Goal: Task Accomplishment & Management: Manage account settings

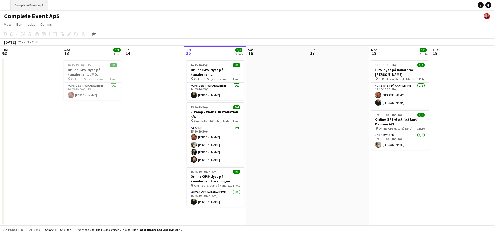
scroll to position [0, 123]
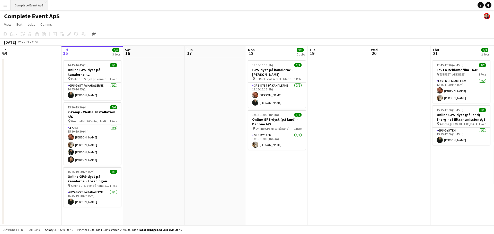
click at [25, 5] on button "Complete Event ApS Close" at bounding box center [29, 5] width 37 height 10
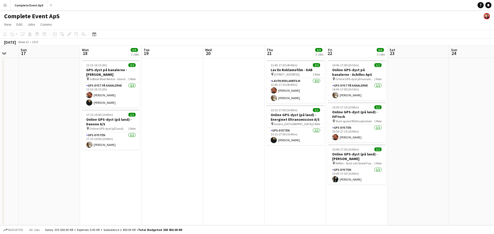
scroll to position [0, 188]
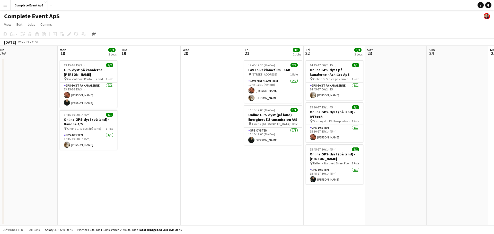
drag, startPoint x: 397, startPoint y: 150, endPoint x: 205, endPoint y: 134, distance: 192.8
click at [209, 138] on app-calendar-viewport "Thu 14 Fri 15 6/6 3 Jobs Sat 16 Sun 17 Mon 18 3/3 2 Jobs Tue 19 Wed 20 Thu 21 3…" at bounding box center [247, 136] width 494 height 180
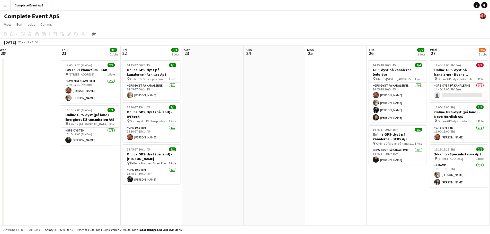
scroll to position [0, 195]
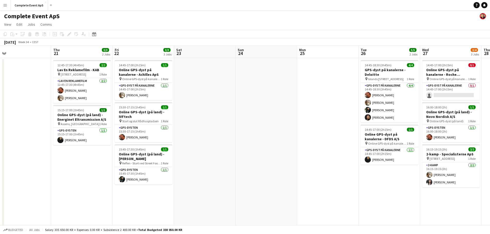
drag, startPoint x: 402, startPoint y: 157, endPoint x: 236, endPoint y: 144, distance: 166.2
click at [236, 144] on app-calendar-viewport "Sun 17 Mon 18 3/3 2 Jobs Tue 19 Wed 20 Thu 21 3/3 2 Jobs Fri 22 3/3 3 Jobs Sat …" at bounding box center [245, 196] width 490 height 300
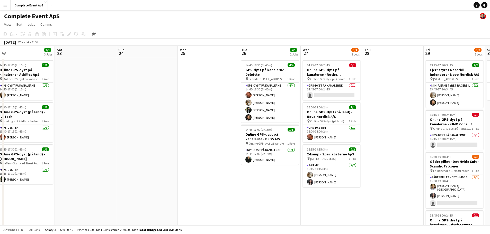
scroll to position [0, 196]
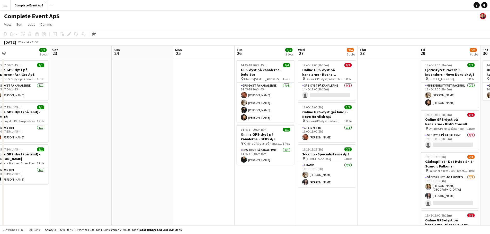
drag, startPoint x: 313, startPoint y: 144, endPoint x: 127, endPoint y: 130, distance: 186.2
click at [127, 130] on app-calendar-viewport "Tue 19 Wed 20 Thu 21 3/3 2 Jobs Fri 22 3/3 3 Jobs Sat 23 Sun 24 Mon 25 Tue 26 5…" at bounding box center [245, 196] width 490 height 300
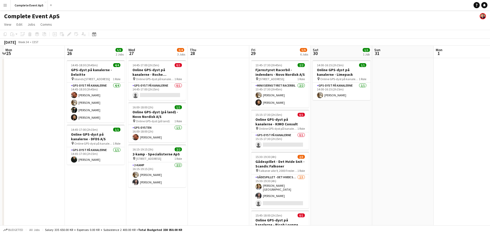
scroll to position [0, 156]
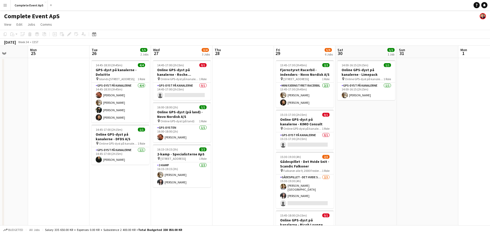
drag, startPoint x: 347, startPoint y: 150, endPoint x: 263, endPoint y: 146, distance: 83.7
click at [263, 146] on app-calendar-viewport "Fri 22 3/3 3 Jobs Sat 23 Sun 24 Mon 25 Tue 26 5/5 2 Jobs Wed 27 3/4 3 Jobs Thu …" at bounding box center [245, 196] width 490 height 300
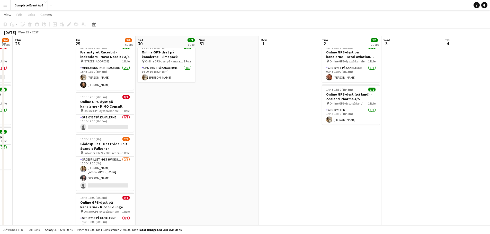
scroll to position [0, 173]
drag, startPoint x: 436, startPoint y: 161, endPoint x: 235, endPoint y: 152, distance: 201.1
click at [235, 152] on app-calendar-viewport "Mon 25 Tue 26 5/5 2 Jobs Wed 27 3/4 3 Jobs Thu 28 Fri 29 5/9 6 Jobs Sat 30 1/1 …" at bounding box center [245, 166] width 490 height 326
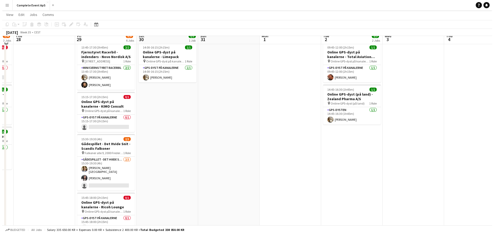
scroll to position [0, 0]
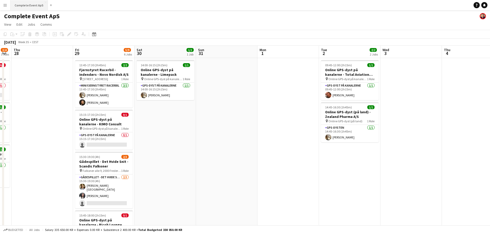
click at [28, 4] on button "Complete Event ApS Close" at bounding box center [29, 5] width 37 height 10
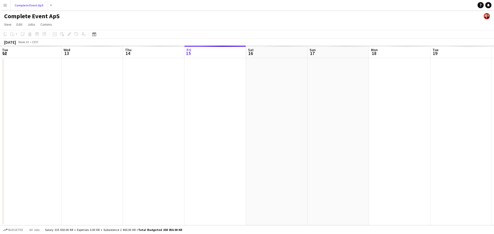
scroll to position [0, 123]
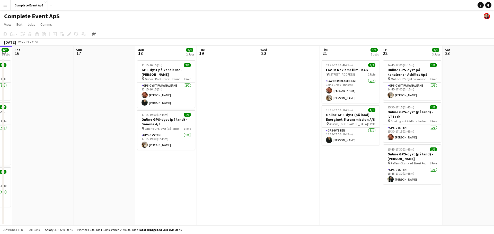
drag, startPoint x: 394, startPoint y: 142, endPoint x: 195, endPoint y: 129, distance: 199.2
click at [168, 131] on app-calendar-viewport "Wed 13 1/1 1 Job Thu 14 Fri 15 6/6 3 Jobs Sat 16 Sun 17 Mon 18 3/3 2 Jobs Tue 1…" at bounding box center [247, 136] width 494 height 180
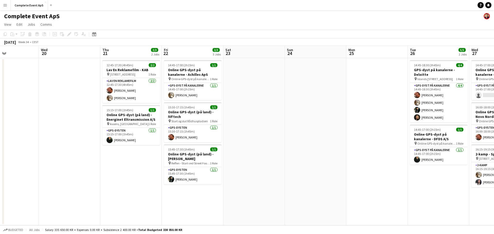
drag, startPoint x: 408, startPoint y: 130, endPoint x: 49, endPoint y: 118, distance: 358.5
click at [42, 121] on app-calendar-viewport "Sun 17 Mon 18 3/3 2 Jobs Tue 19 Wed 20 Thu 21 3/3 2 Jobs Fri 22 3/3 3 Jobs Sat …" at bounding box center [247, 136] width 494 height 180
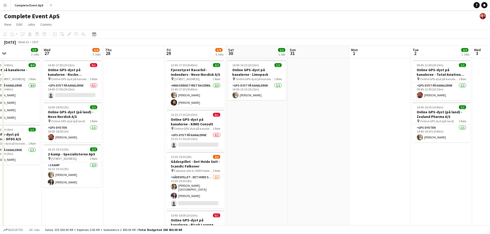
scroll to position [0, 152]
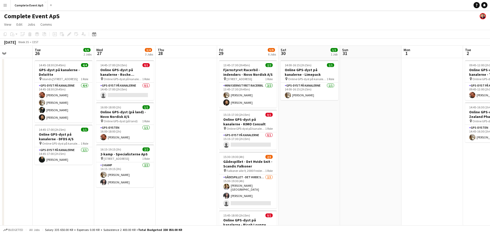
drag, startPoint x: 315, startPoint y: 128, endPoint x: 140, endPoint y: 111, distance: 175.7
click at [140, 111] on app-calendar-viewport "Sat 23 Sun 24 Mon 25 Tue 26 5/5 2 Jobs Wed 27 3/4 3 Jobs Thu 28 Fri 29 5/9 6 Jo…" at bounding box center [245, 196] width 490 height 300
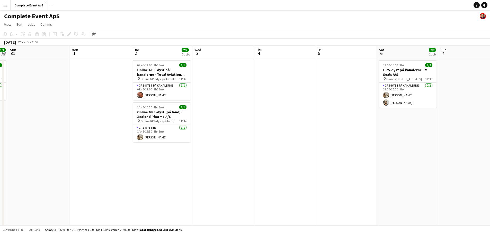
drag, startPoint x: 456, startPoint y: 170, endPoint x: 155, endPoint y: 160, distance: 300.9
click at [154, 162] on app-calendar-viewport "Thu 28 Fri 29 5/9 6 Jobs Sat 30 1/1 1 Job Sun 31 Mon 1 Tue 2 2/2 2 Jobs Wed 3 T…" at bounding box center [245, 196] width 490 height 300
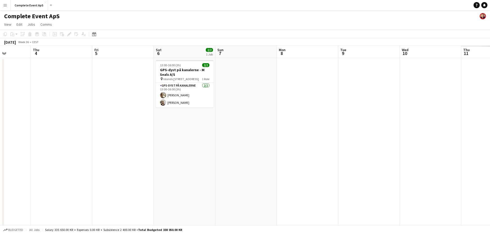
scroll to position [0, 164]
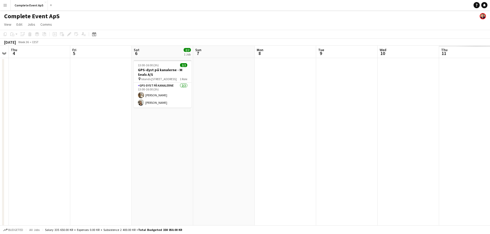
drag, startPoint x: 345, startPoint y: 157, endPoint x: 22, endPoint y: 130, distance: 324.2
click at [22, 131] on app-calendar-viewport "Mon 1 Tue 2 2/2 2 Jobs Wed 3 Thu 4 Fri 5 Sat 6 2/2 1 Job Sun 7 Mon 8 Tue 9 Wed …" at bounding box center [245, 196] width 490 height 300
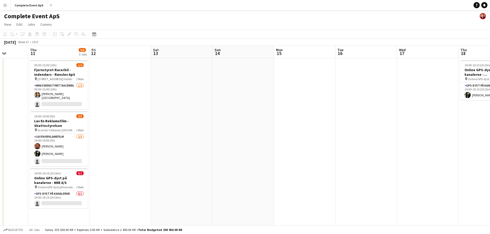
drag, startPoint x: 443, startPoint y: 142, endPoint x: 150, endPoint y: 130, distance: 293.2
click at [144, 133] on app-calendar-viewport "Mon 8 Tue 9 Wed 10 Thu 11 3/6 3 Jobs Fri 12 Sat 13 Sun 14 Mon 15 Tue 16 Wed 17 …" at bounding box center [245, 200] width 490 height 308
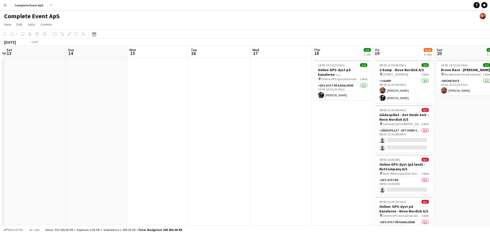
scroll to position [0, 192]
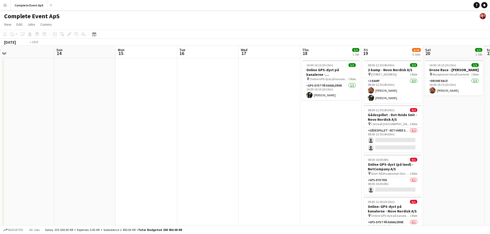
drag, startPoint x: 368, startPoint y: 141, endPoint x: 94, endPoint y: 126, distance: 274.4
click at [94, 126] on app-calendar-viewport "Wed 10 Thu 11 3/6 3 Jobs Fri 12 Sat 13 Sun 14 Mon 15 Tue 16 Wed 17 Thu 18 1/1 1…" at bounding box center [245, 200] width 490 height 308
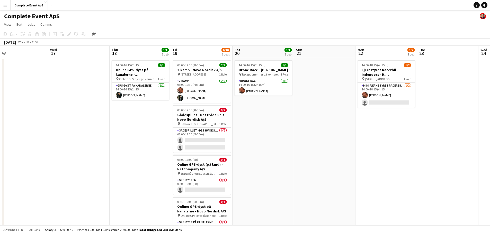
scroll to position [0, 149]
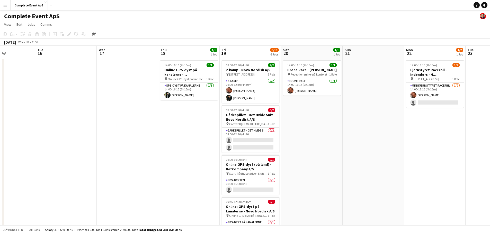
drag, startPoint x: 334, startPoint y: 149, endPoint x: 209, endPoint y: 138, distance: 125.0
click at [206, 138] on app-calendar-viewport "Sat 13 Sun 14 Mon 15 Tue 16 Wed 17 Thu 18 1/1 1 Job Fri 19 6/10 6 Jobs Sat 20 1…" at bounding box center [245, 200] width 490 height 308
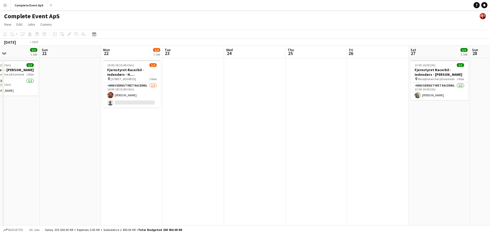
drag, startPoint x: 368, startPoint y: 158, endPoint x: 74, endPoint y: 131, distance: 295.0
click at [74, 133] on app-calendar-viewport "Wed 17 Thu 18 1/1 1 Job Fri 19 6/10 6 Jobs Sat 20 1/1 1 Job Sun 21 Mon 22 1/2 1…" at bounding box center [245, 200] width 490 height 308
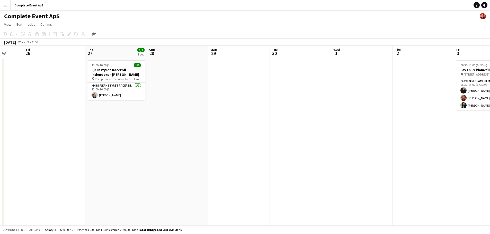
drag, startPoint x: 349, startPoint y: 160, endPoint x: 30, endPoint y: 131, distance: 320.5
click at [28, 133] on app-calendar-viewport "Tue 23 Wed 24 Thu 25 Fri 26 Sat 27 1/1 1 Job Sun 28 Mon 29 Tue 30 Wed 1 Thu 2 F…" at bounding box center [245, 200] width 490 height 308
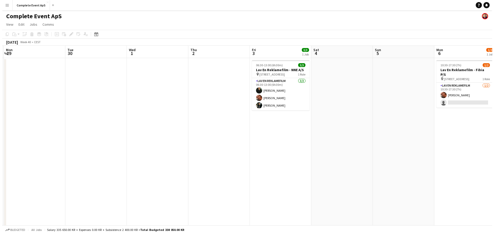
scroll to position [0, 161]
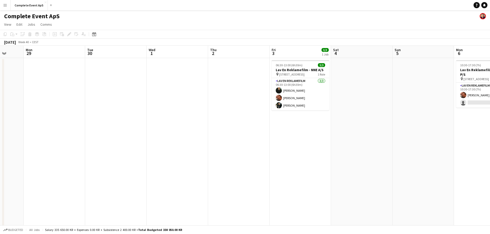
drag, startPoint x: 277, startPoint y: 160, endPoint x: 129, endPoint y: 149, distance: 149.1
click at [129, 149] on app-calendar-viewport "Fri 26 Sat 27 1/1 1 Job Sun 28 Mon 29 Tue 30 Wed 1 Thu 2 Fri 3 3/3 1 Job Sat 4 …" at bounding box center [245, 200] width 490 height 308
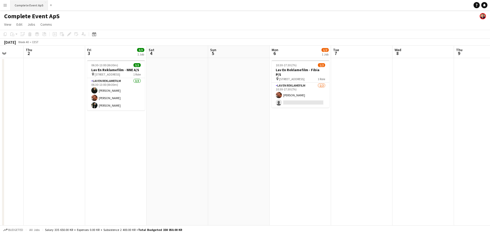
click at [27, 6] on button "Complete Event ApS Close" at bounding box center [29, 5] width 37 height 10
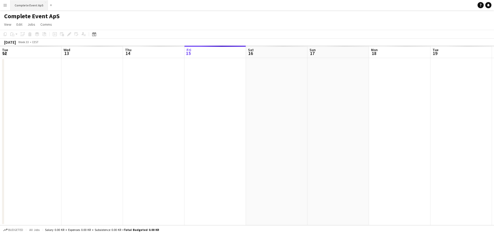
scroll to position [0, 123]
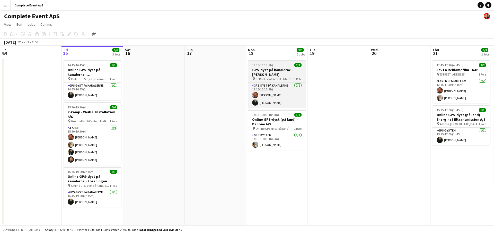
click at [284, 66] on div "13:15-16:15 (3h) 2/2" at bounding box center [277, 65] width 58 height 4
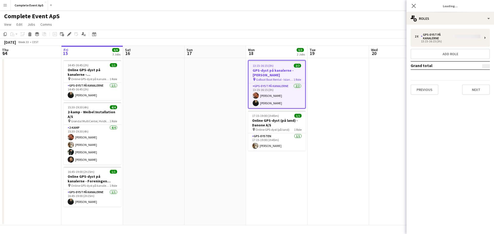
type input "**********"
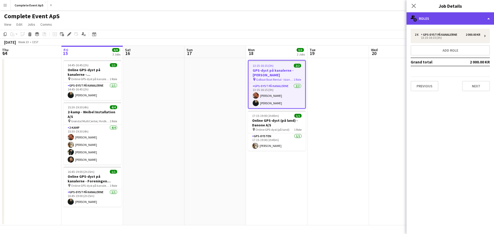
click at [455, 13] on div "multiple-users-add Roles" at bounding box center [449, 18] width 87 height 12
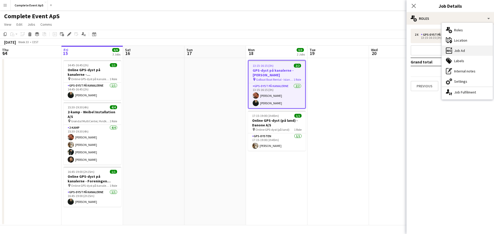
click at [466, 50] on div "ads-window Job Ad" at bounding box center [467, 51] width 51 height 10
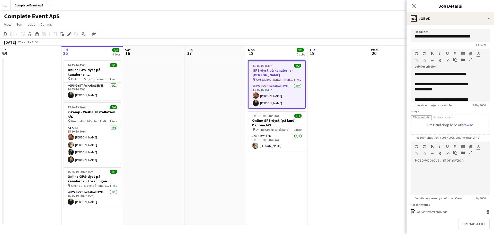
click at [353, 125] on app-date-cell at bounding box center [337, 141] width 61 height 167
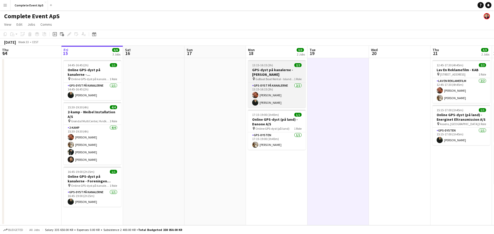
click at [281, 66] on div "13:15-16:15 (3h) 2/2" at bounding box center [277, 65] width 58 height 4
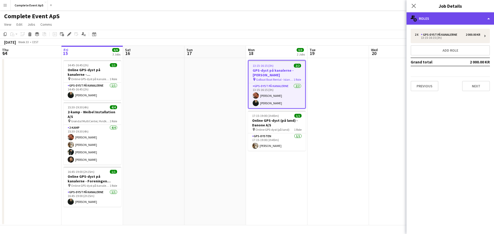
click at [449, 20] on div "multiple-users-add Roles" at bounding box center [449, 18] width 87 height 12
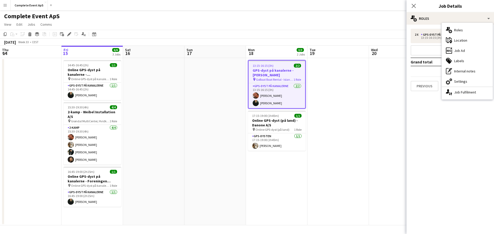
click at [343, 94] on app-date-cell at bounding box center [337, 141] width 61 height 167
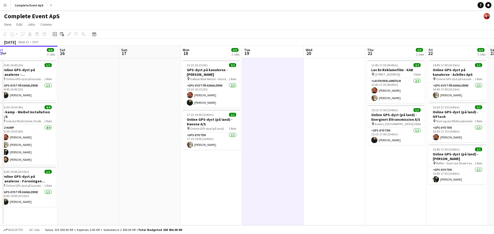
drag, startPoint x: 336, startPoint y: 74, endPoint x: 270, endPoint y: 75, distance: 66.6
click at [270, 75] on app-calendar-viewport "Tue 12 Wed 13 1/1 1 Job Thu 14 Fri 15 6/6 3 Jobs Sat 16 Sun 17 Mon 18 3/3 2 Job…" at bounding box center [247, 136] width 494 height 180
